Goal: Task Accomplishment & Management: Use online tool/utility

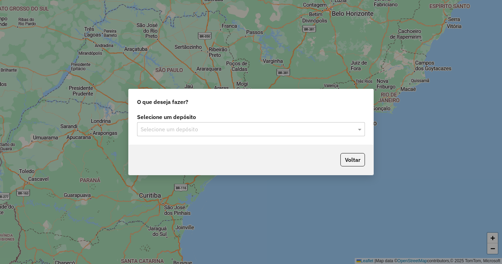
click at [190, 129] on input "text" at bounding box center [244, 129] width 207 height 8
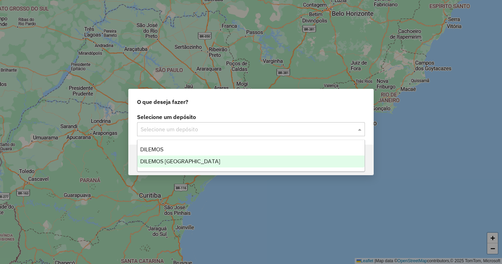
click at [162, 162] on span "DILEMOS [GEOGRAPHIC_DATA]" at bounding box center [180, 161] width 80 height 6
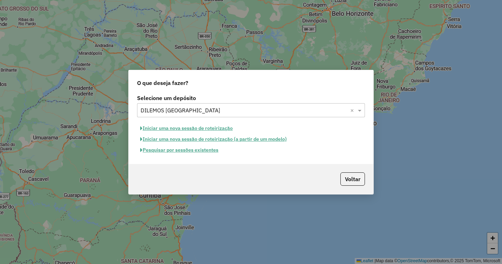
click at [178, 150] on button "Pesquisar por sessões existentes" at bounding box center [179, 149] width 84 height 11
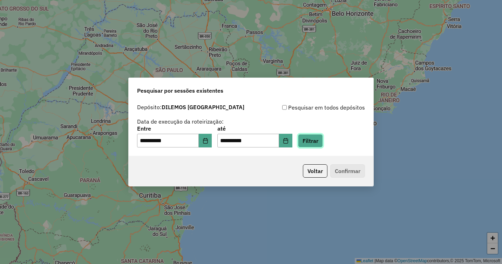
click at [319, 140] on button "Filtrar" at bounding box center [310, 140] width 25 height 13
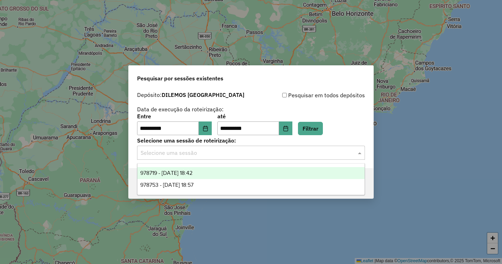
click at [200, 154] on input "text" at bounding box center [244, 153] width 207 height 8
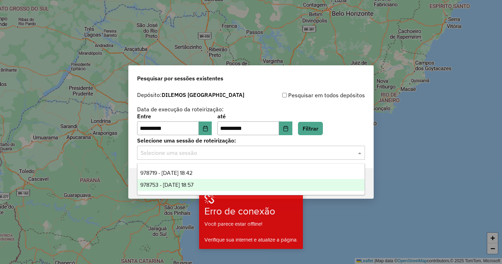
click at [183, 184] on span "978753 - [DATE] 18:57" at bounding box center [166, 185] width 53 height 6
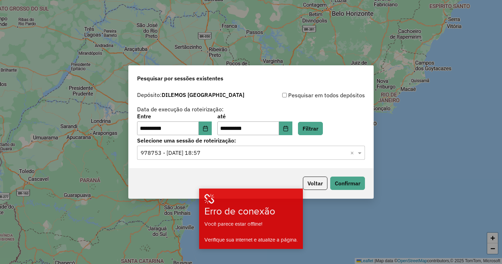
drag, startPoint x: 183, startPoint y: 184, endPoint x: 202, endPoint y: 165, distance: 26.5
click at [188, 176] on div "Voltar Confirmar" at bounding box center [251, 183] width 245 height 30
click at [336, 152] on input "text" at bounding box center [244, 153] width 207 height 8
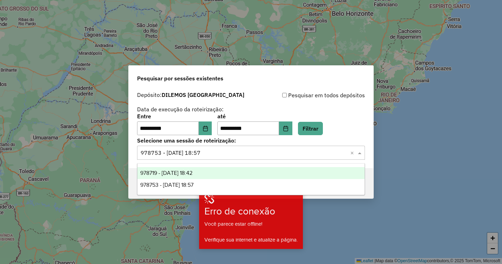
click at [190, 176] on div "978719 - 13/08/2025 18:42" at bounding box center [250, 173] width 227 height 12
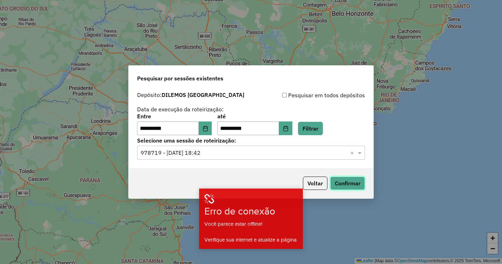
click at [340, 179] on button "Confirmar" at bounding box center [347, 182] width 35 height 13
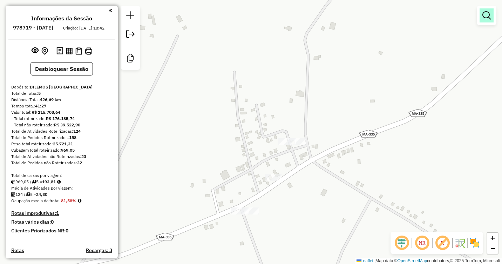
click at [485, 19] on em at bounding box center [486, 15] width 8 height 8
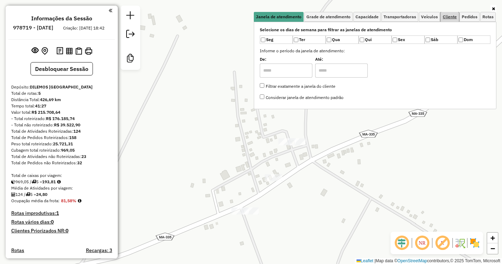
click at [451, 16] on span "Cliente" at bounding box center [450, 17] width 14 height 4
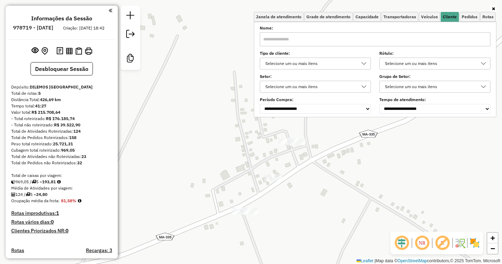
click at [326, 39] on input "text" at bounding box center [375, 39] width 231 height 14
type input "**"
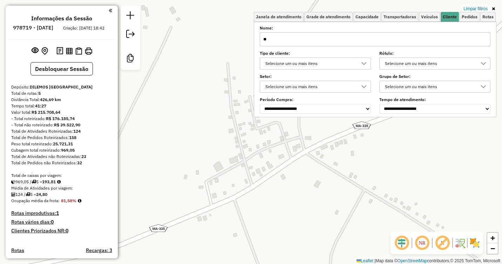
drag, startPoint x: 381, startPoint y: 192, endPoint x: 296, endPoint y: 146, distance: 96.7
click at [296, 146] on div "Limpar filtros Janela de atendimento Grade de atendimento Capacidade Transporta…" at bounding box center [251, 132] width 502 height 264
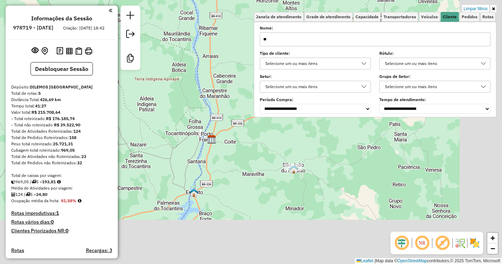
drag, startPoint x: 387, startPoint y: 200, endPoint x: 288, endPoint y: 147, distance: 112.4
click at [289, 142] on div "Limpar filtros Janela de atendimento Grade de atendimento Capacidade Transporta…" at bounding box center [251, 132] width 502 height 264
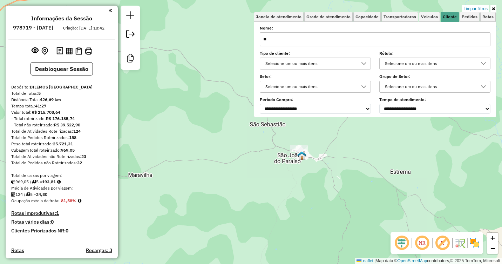
drag, startPoint x: 321, startPoint y: 142, endPoint x: 312, endPoint y: 143, distance: 8.5
click at [321, 141] on div "Limpar filtros Janela de atendimento Grade de atendimento Capacidade Transporta…" at bounding box center [251, 132] width 502 height 264
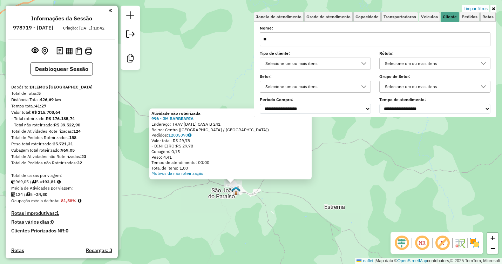
drag, startPoint x: 265, startPoint y: 159, endPoint x: 247, endPoint y: 211, distance: 54.9
click at [247, 211] on div "Atividade não roteirizada 996 - JM BARBEARIA Endereço: TRAV 07 DE SETEMBRO CASA…" at bounding box center [251, 132] width 502 height 264
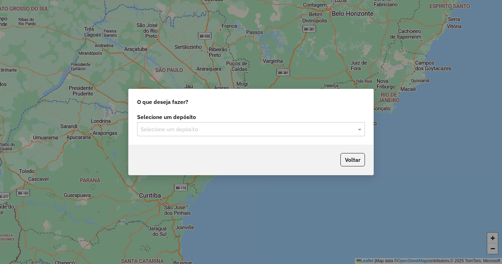
click at [183, 124] on div "Selecione um depósito" at bounding box center [251, 129] width 228 height 14
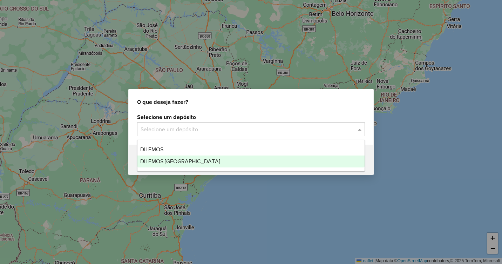
click at [171, 161] on span "DILEMOS [GEOGRAPHIC_DATA]" at bounding box center [180, 161] width 80 height 6
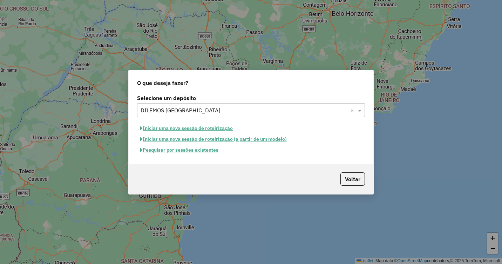
click at [184, 150] on button "Pesquisar por sessões existentes" at bounding box center [179, 149] width 84 height 11
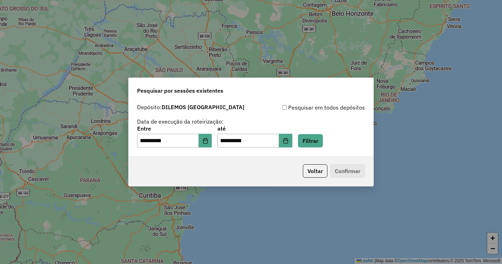
click at [334, 137] on div "**********" at bounding box center [251, 137] width 228 height 22
click at [323, 139] on button "Filtrar" at bounding box center [310, 140] width 25 height 13
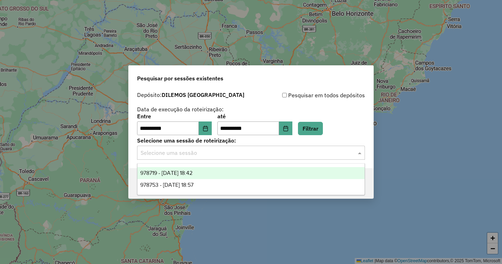
click at [199, 153] on input "text" at bounding box center [244, 153] width 207 height 8
click at [182, 172] on span "978719 - 13/08/2025 18:42" at bounding box center [166, 173] width 52 height 6
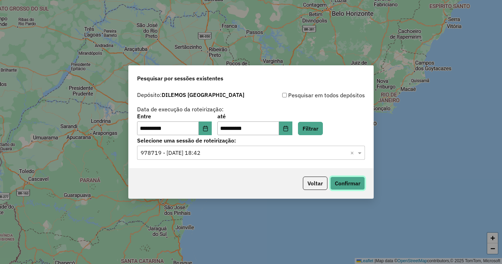
click at [350, 183] on button "Confirmar" at bounding box center [347, 182] width 35 height 13
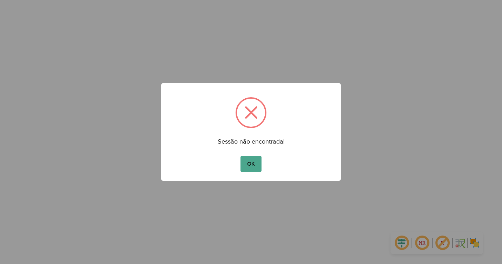
drag, startPoint x: 251, startPoint y: 165, endPoint x: 235, endPoint y: 103, distance: 63.8
click at [252, 165] on button "OK" at bounding box center [250, 164] width 21 height 16
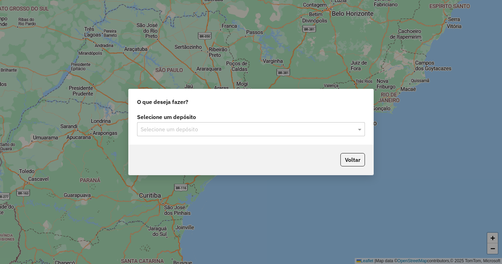
click at [214, 128] on input "text" at bounding box center [244, 129] width 207 height 8
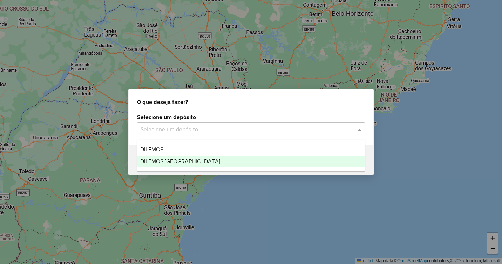
click at [175, 162] on span "DILEMOS [GEOGRAPHIC_DATA]" at bounding box center [180, 161] width 80 height 6
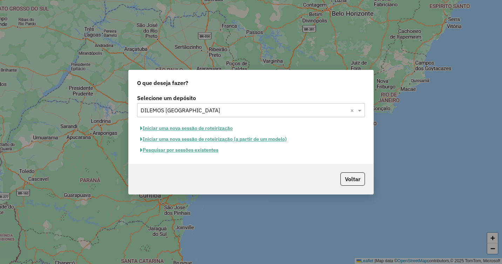
click at [197, 150] on button "Pesquisar por sessões existentes" at bounding box center [179, 149] width 84 height 11
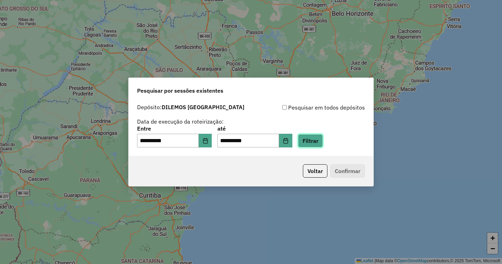
click at [313, 138] on button "Filtrar" at bounding box center [310, 140] width 25 height 13
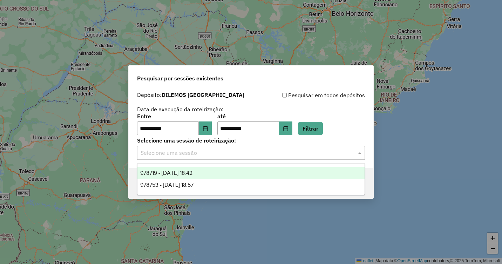
click at [217, 152] on input "text" at bounding box center [244, 153] width 207 height 8
click at [192, 170] on span "978719 - 13/08/2025 18:42" at bounding box center [166, 173] width 52 height 6
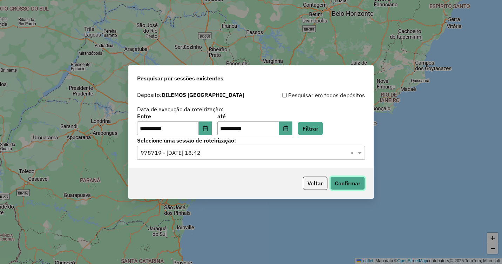
click at [345, 182] on button "Confirmar" at bounding box center [347, 182] width 35 height 13
click at [223, 151] on input "text" at bounding box center [244, 153] width 207 height 8
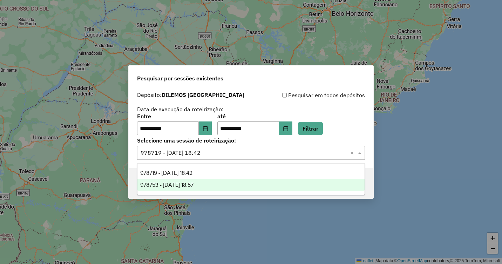
click at [204, 179] on div "978753 - 13/08/2025 18:57" at bounding box center [250, 185] width 227 height 12
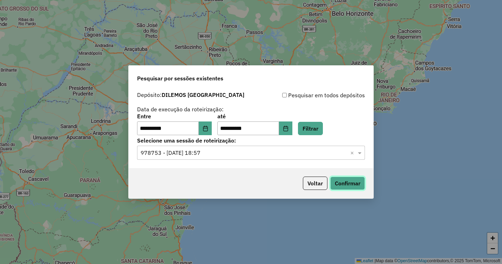
click at [335, 179] on button "Confirmar" at bounding box center [347, 182] width 35 height 13
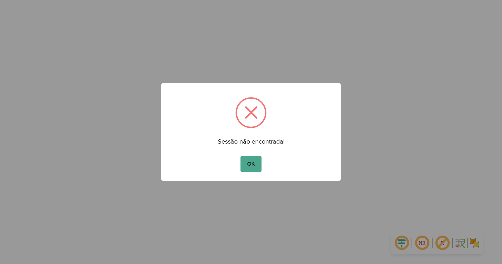
click at [240, 156] on button "OK" at bounding box center [250, 164] width 21 height 16
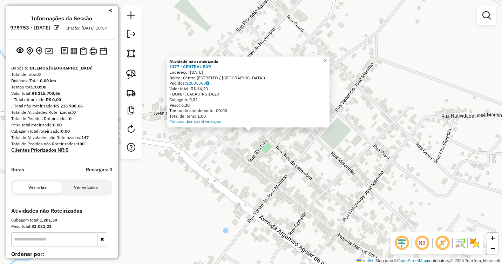
click at [283, 156] on div "Atividade não roteirizada 1377 - CENTRAL BAR Endereço: [DATE] Bairro: Centro (E…" at bounding box center [251, 132] width 502 height 264
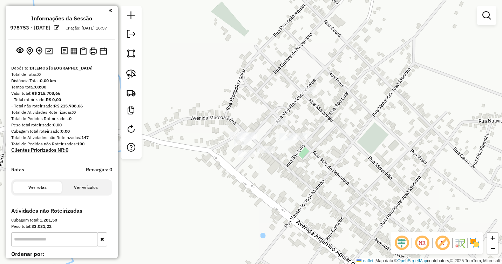
drag, startPoint x: 257, startPoint y: 149, endPoint x: 292, endPoint y: 153, distance: 34.9
click at [292, 153] on div "Janela de atendimento Grade de atendimento Capacidade Transportadoras Veículos …" at bounding box center [251, 132] width 502 height 264
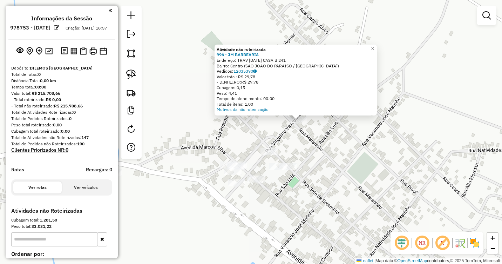
drag, startPoint x: 262, startPoint y: 159, endPoint x: 309, endPoint y: 147, distance: 48.9
click at [309, 147] on div "Atividade não roteirizada 996 - JM BARBEARIA Endereço: TRAV 07 DE SETEMBRO CASA…" at bounding box center [251, 132] width 502 height 264
click at [276, 162] on div "Atividade não roteirizada 996 - JM BARBEARIA Endereço: TRAV 07 DE SETEMBRO CASA…" at bounding box center [251, 132] width 502 height 264
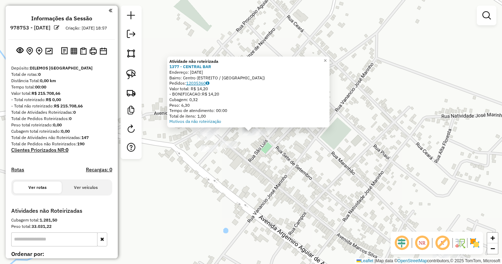
click at [199, 84] on link "12035360" at bounding box center [197, 82] width 23 height 5
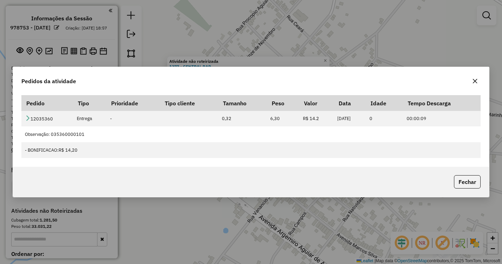
click at [475, 81] on icon "button" at bounding box center [475, 81] width 5 height 5
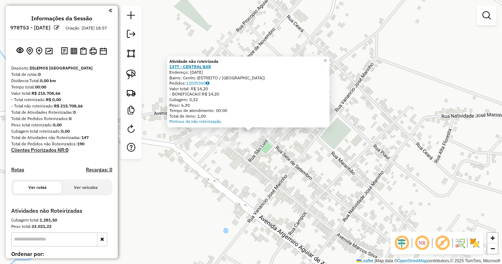
click at [195, 67] on strong "1377 - CENTRAL BAR" at bounding box center [190, 66] width 42 height 5
click at [327, 57] on span "×" at bounding box center [324, 60] width 3 height 6
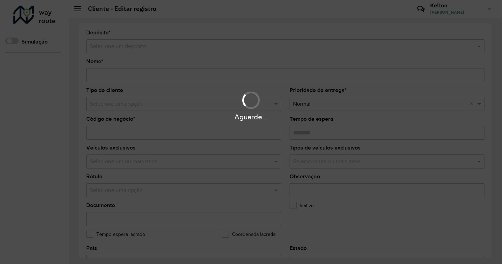
type input "**********"
type input "****"
type input "********"
type input "**********"
type input "********"
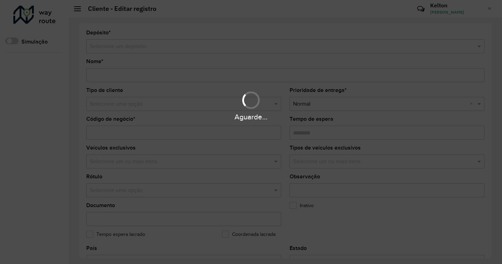
type input "******"
type input "********"
type input "**********"
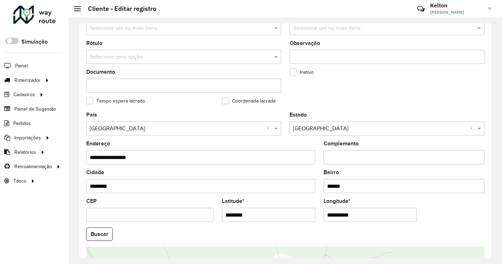
scroll to position [175, 0]
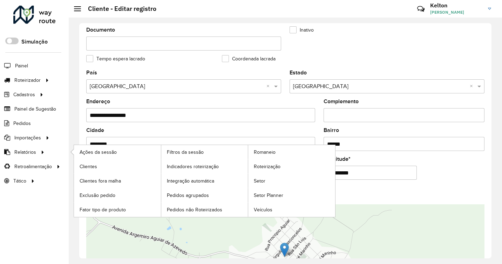
drag, startPoint x: 143, startPoint y: 144, endPoint x: 52, endPoint y: 148, distance: 90.5
click at [52, 148] on div "Roteirizador AmbevTech Simulação Painel Roteirizador Entregas Vendas Cadastros …" at bounding box center [251, 132] width 502 height 264
type input "*"
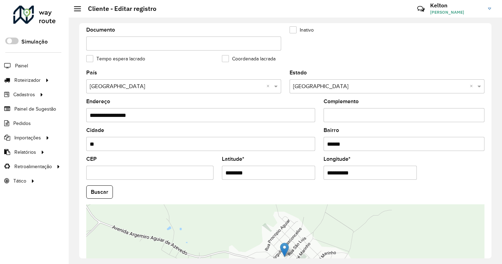
type input "*"
click at [107, 144] on input "Cidade" at bounding box center [200, 144] width 229 height 14
type input "**********"
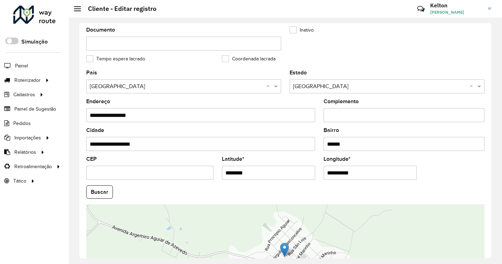
type input "********"
click at [204, 201] on formly-field "Buscar" at bounding box center [285, 194] width 406 height 19
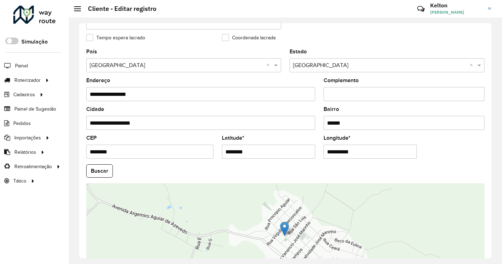
scroll to position [245, 0]
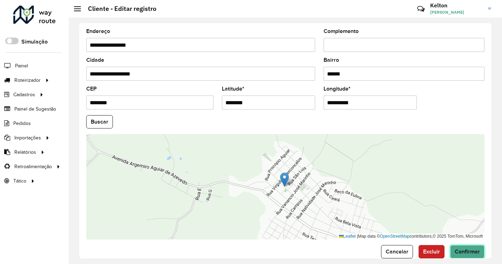
click at [458, 251] on span "Confirmar" at bounding box center [467, 251] width 25 height 6
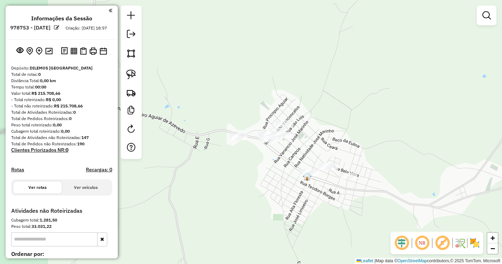
drag, startPoint x: 298, startPoint y: 158, endPoint x: 312, endPoint y: 136, distance: 25.8
click at [355, 134] on div "Janela de atendimento Grade de atendimento Capacidade Transportadoras Veículos …" at bounding box center [251, 132] width 502 height 264
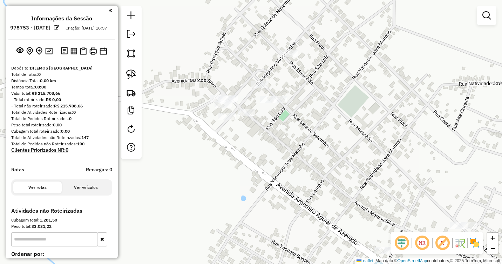
drag, startPoint x: 309, startPoint y: 115, endPoint x: 322, endPoint y: 145, distance: 32.6
click at [324, 147] on div "Janela de atendimento Grade de atendimento Capacidade Transportadoras Veículos …" at bounding box center [251, 132] width 502 height 264
